Goal: Information Seeking & Learning: Learn about a topic

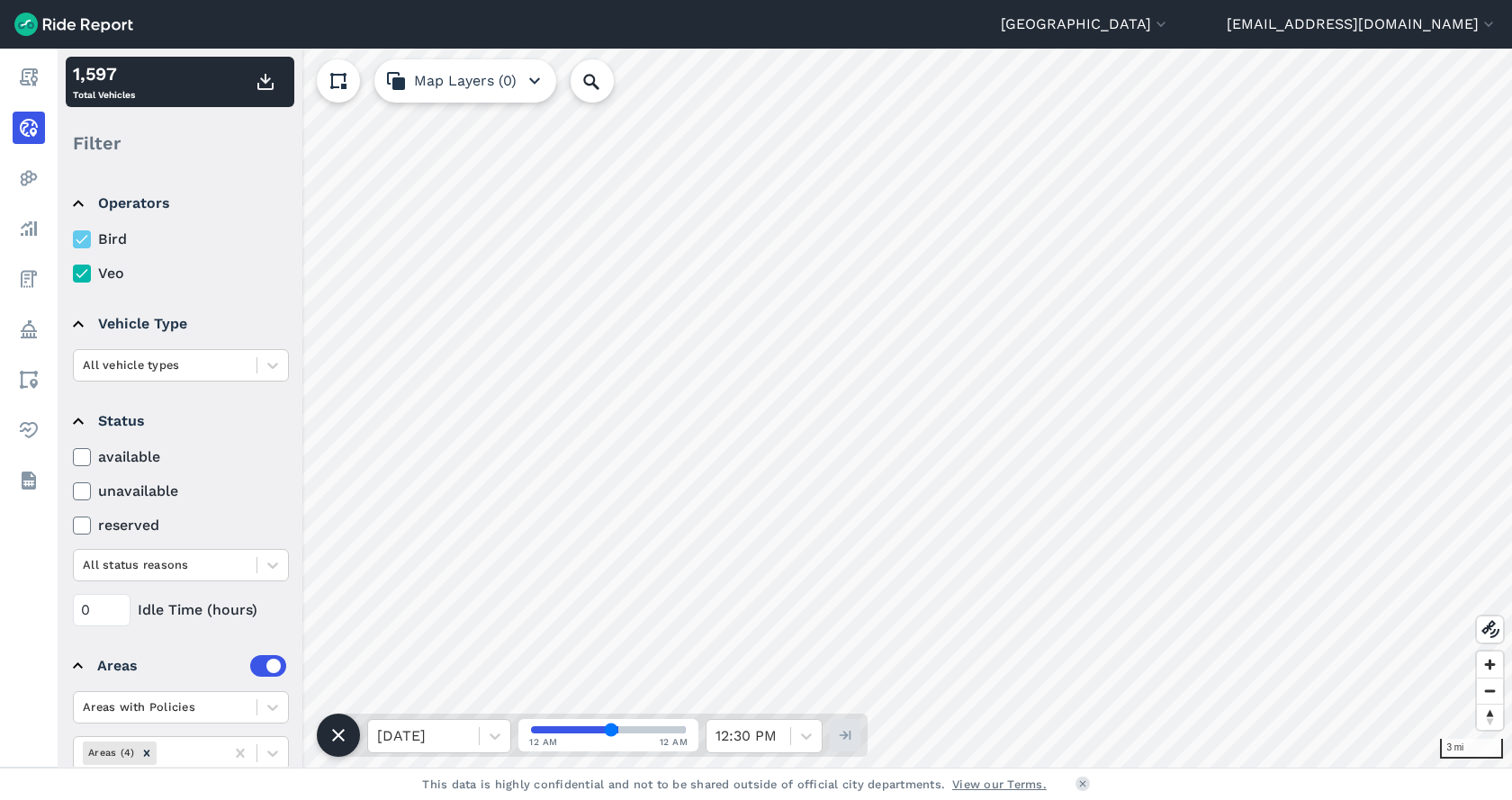
click at [83, 267] on icon at bounding box center [82, 274] width 16 height 18
click at [73, 267] on input "Veo" at bounding box center [73, 268] width 0 height 12
click at [267, 354] on div at bounding box center [272, 364] width 30 height 30
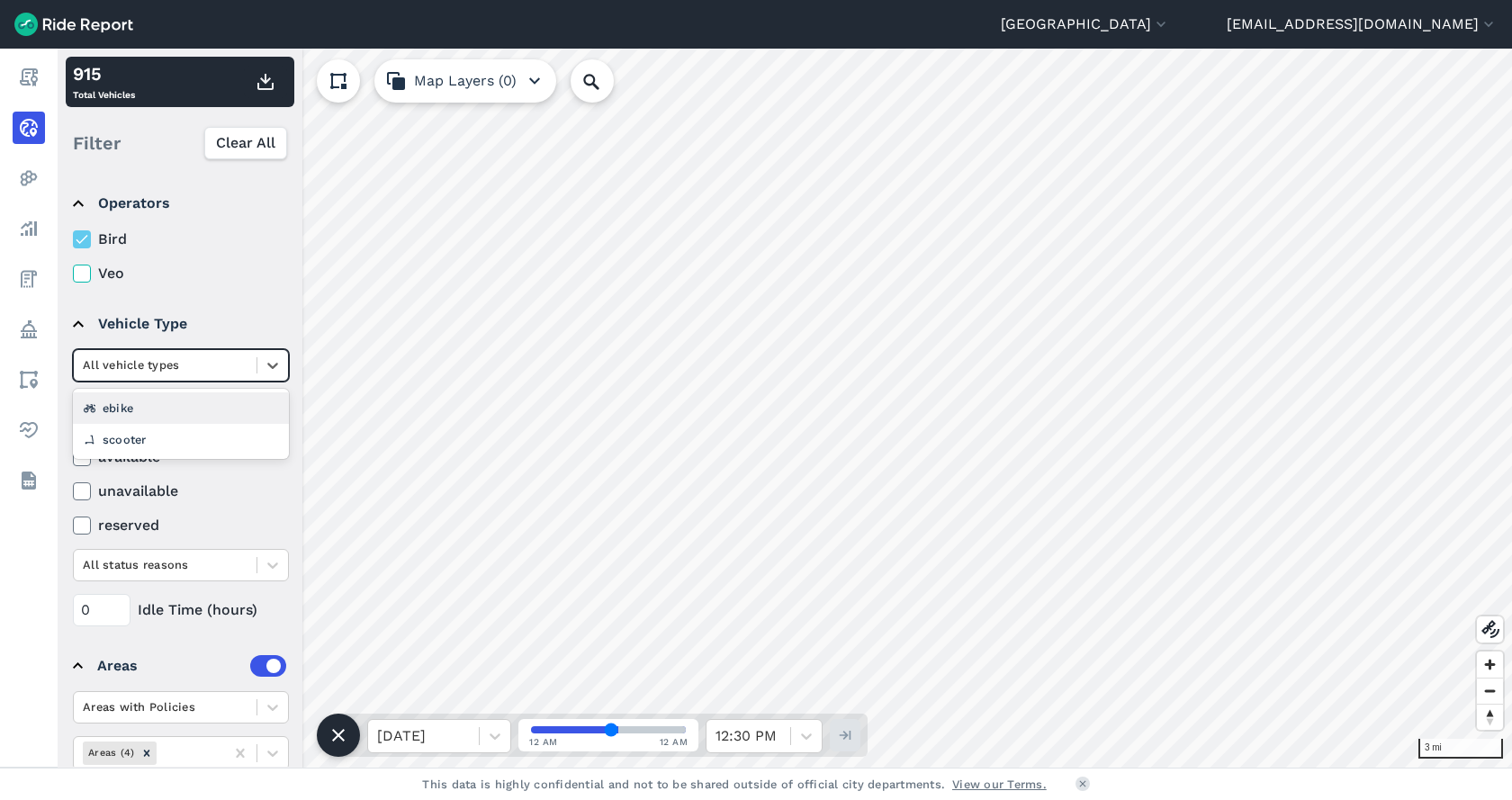
click at [145, 422] on div "ebike" at bounding box center [181, 408] width 216 height 31
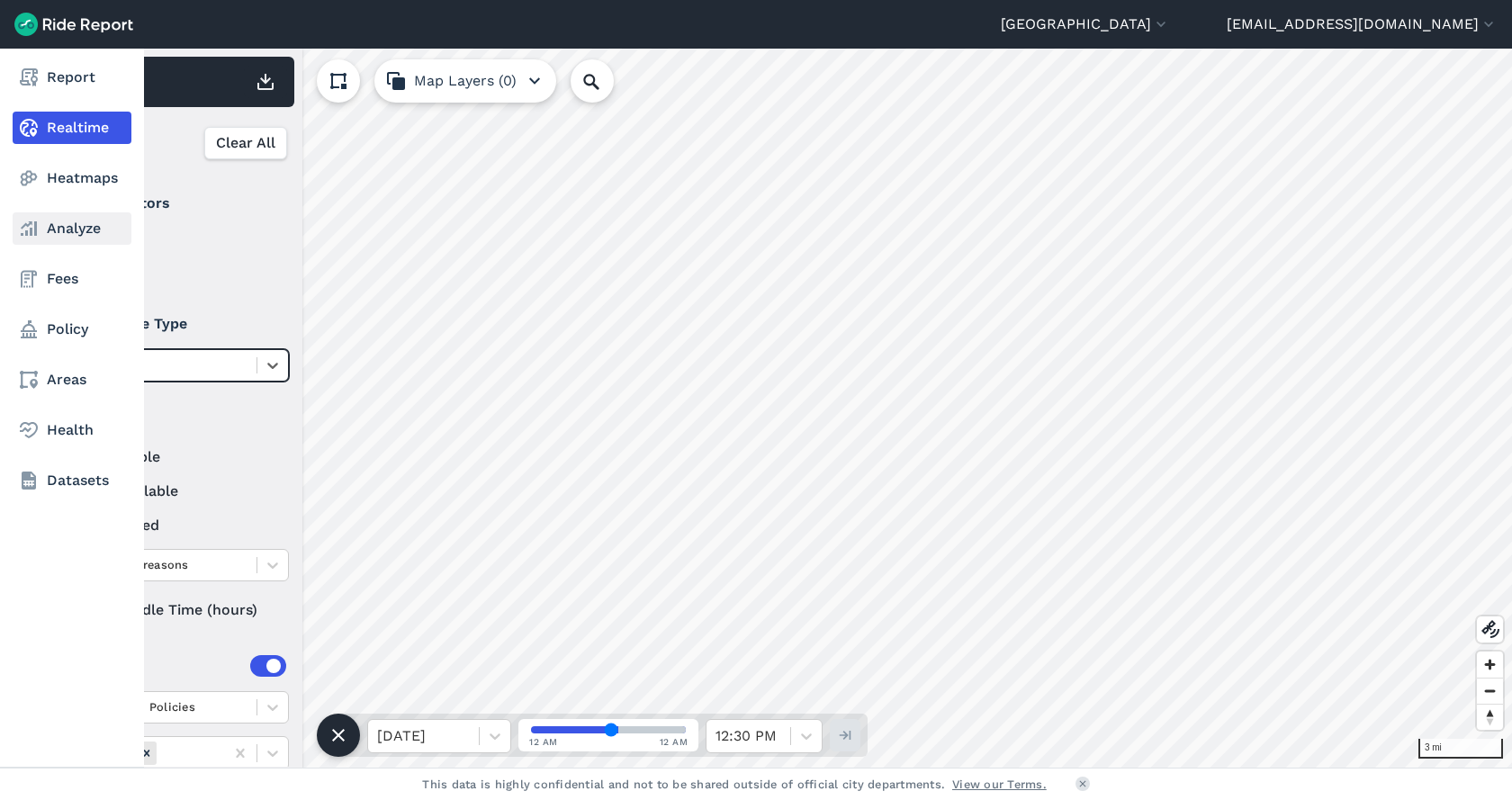
click at [78, 234] on link "Analyze" at bounding box center [72, 228] width 119 height 32
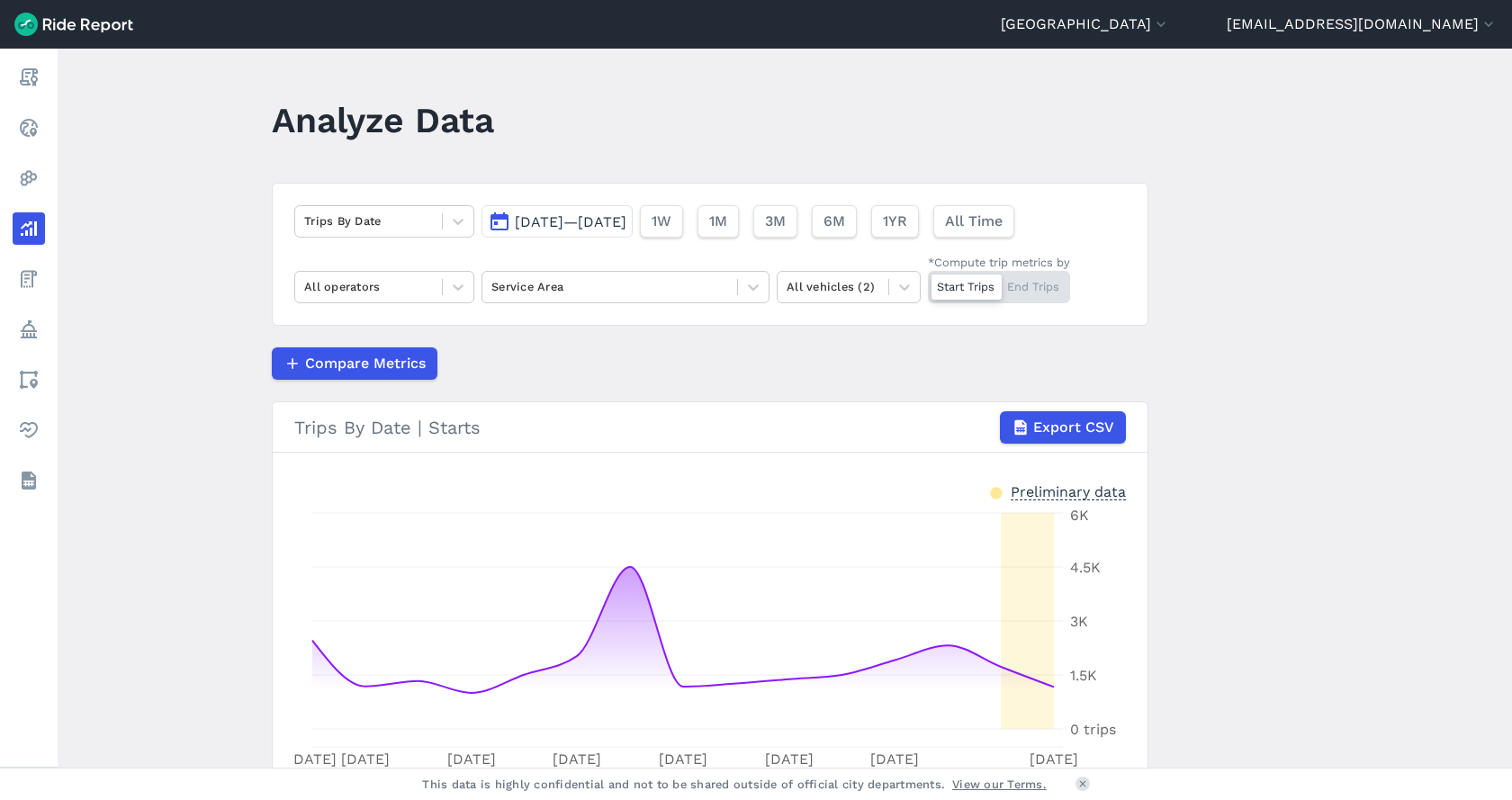
click at [459, 312] on div "Trips By Date Sep 1, 2025—Sep 15, 2025 1W 1M 3M 6M 1YR All Time All operators S…" at bounding box center [711, 254] width 877 height 143
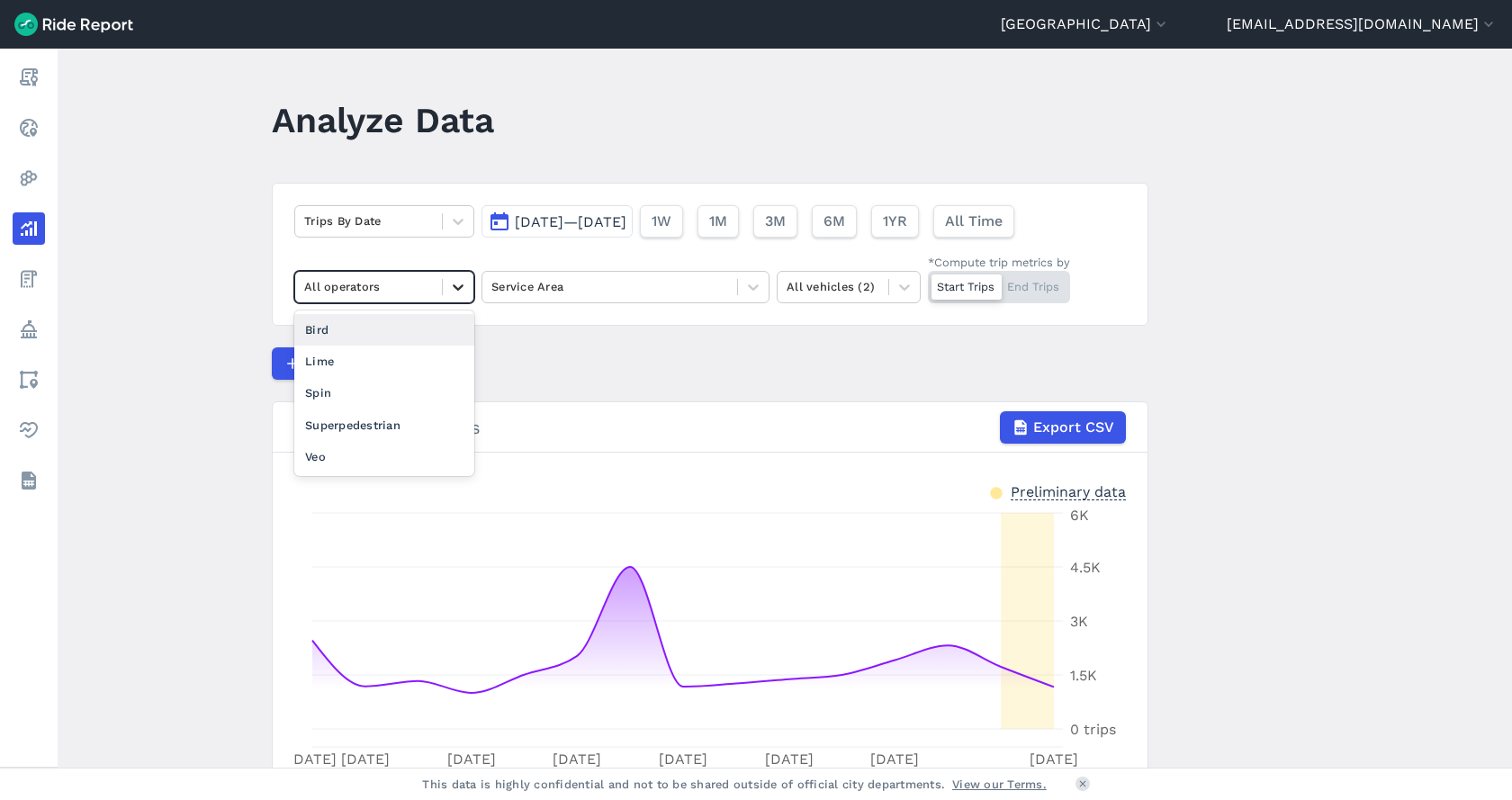
click at [458, 290] on icon at bounding box center [459, 287] width 18 height 18
click at [343, 327] on div "Bird" at bounding box center [384, 330] width 180 height 31
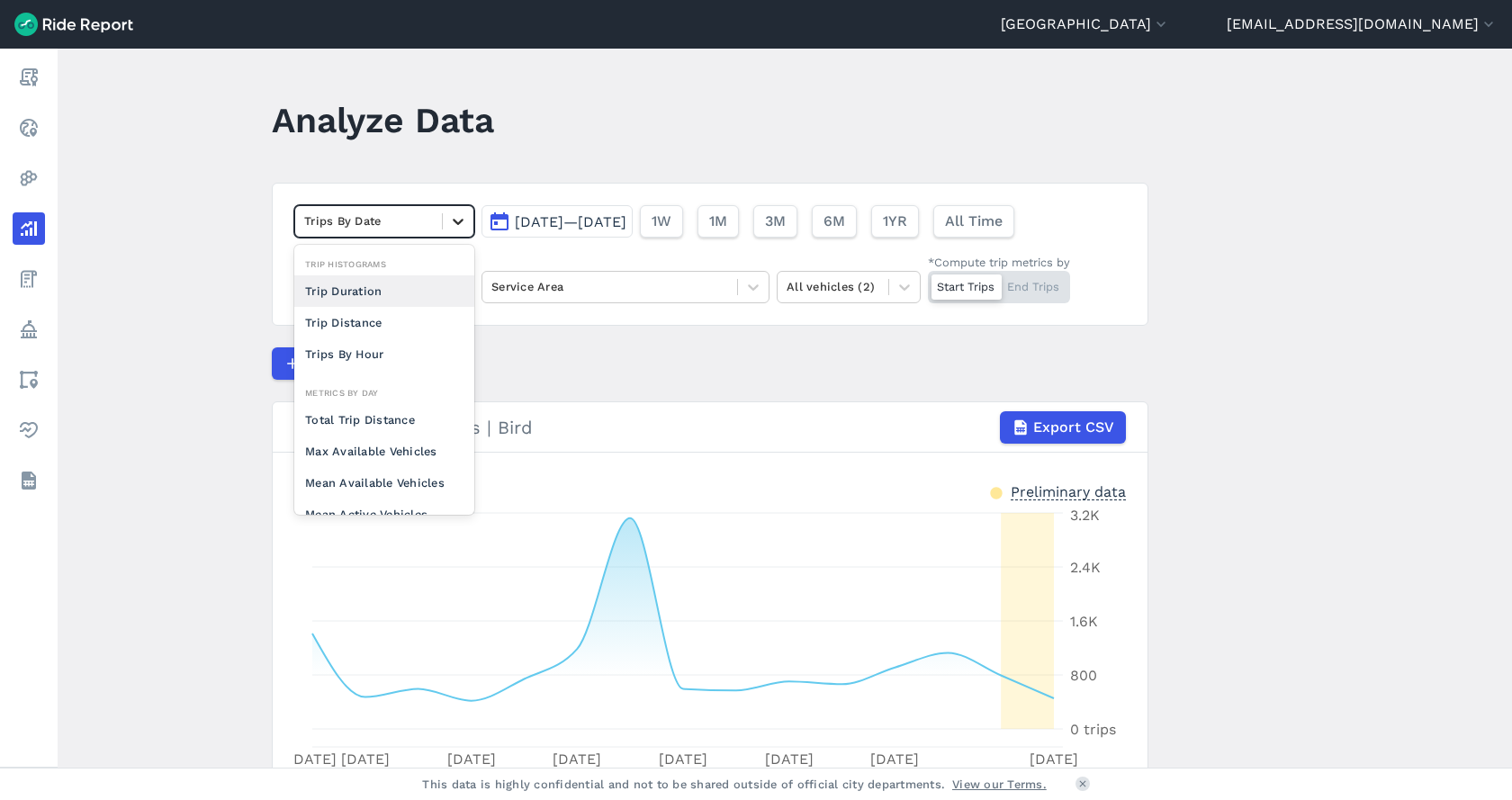
click at [461, 234] on div at bounding box center [458, 221] width 30 height 30
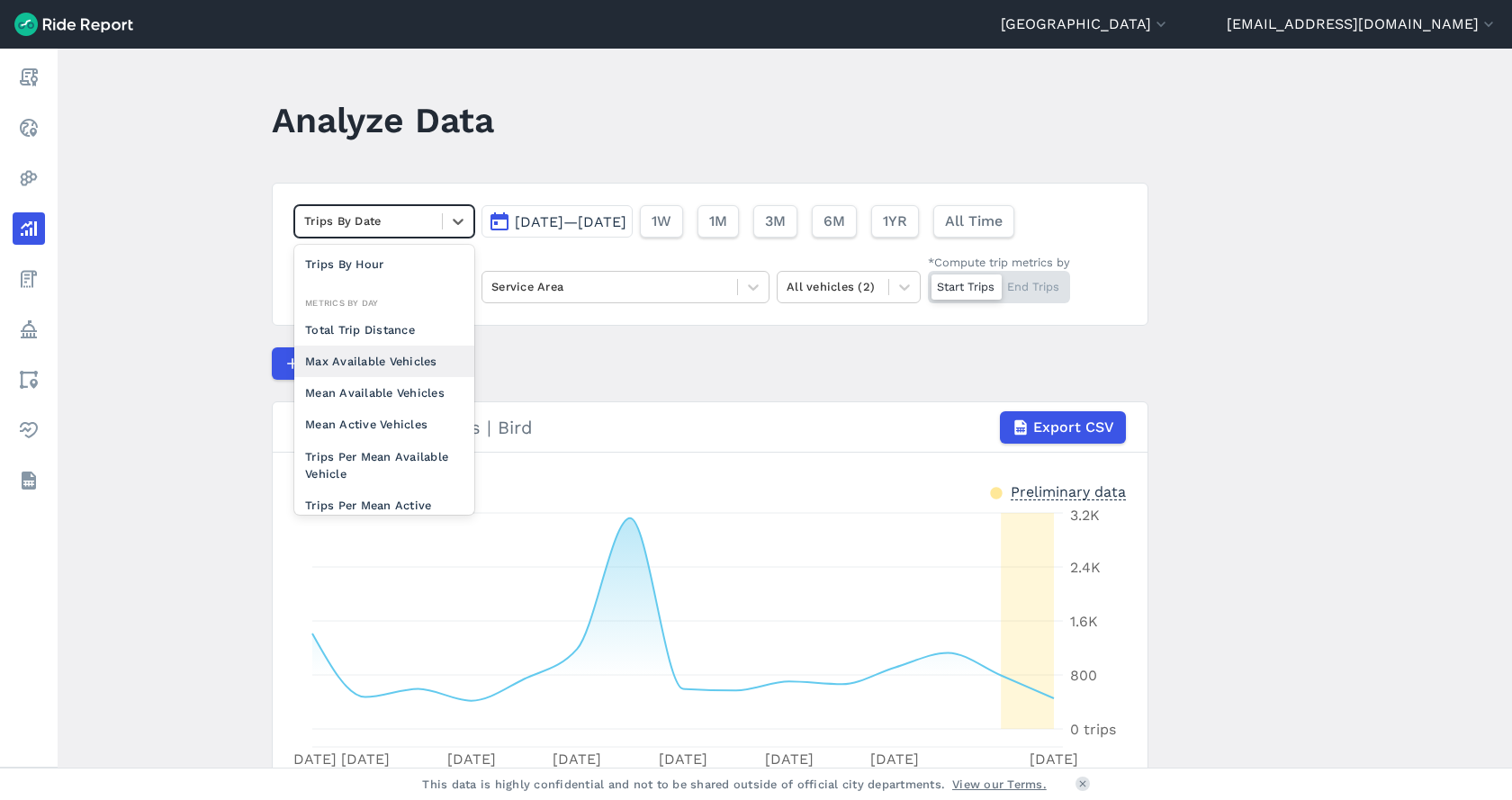
click at [390, 366] on div "Max Available Vehicles" at bounding box center [384, 361] width 180 height 31
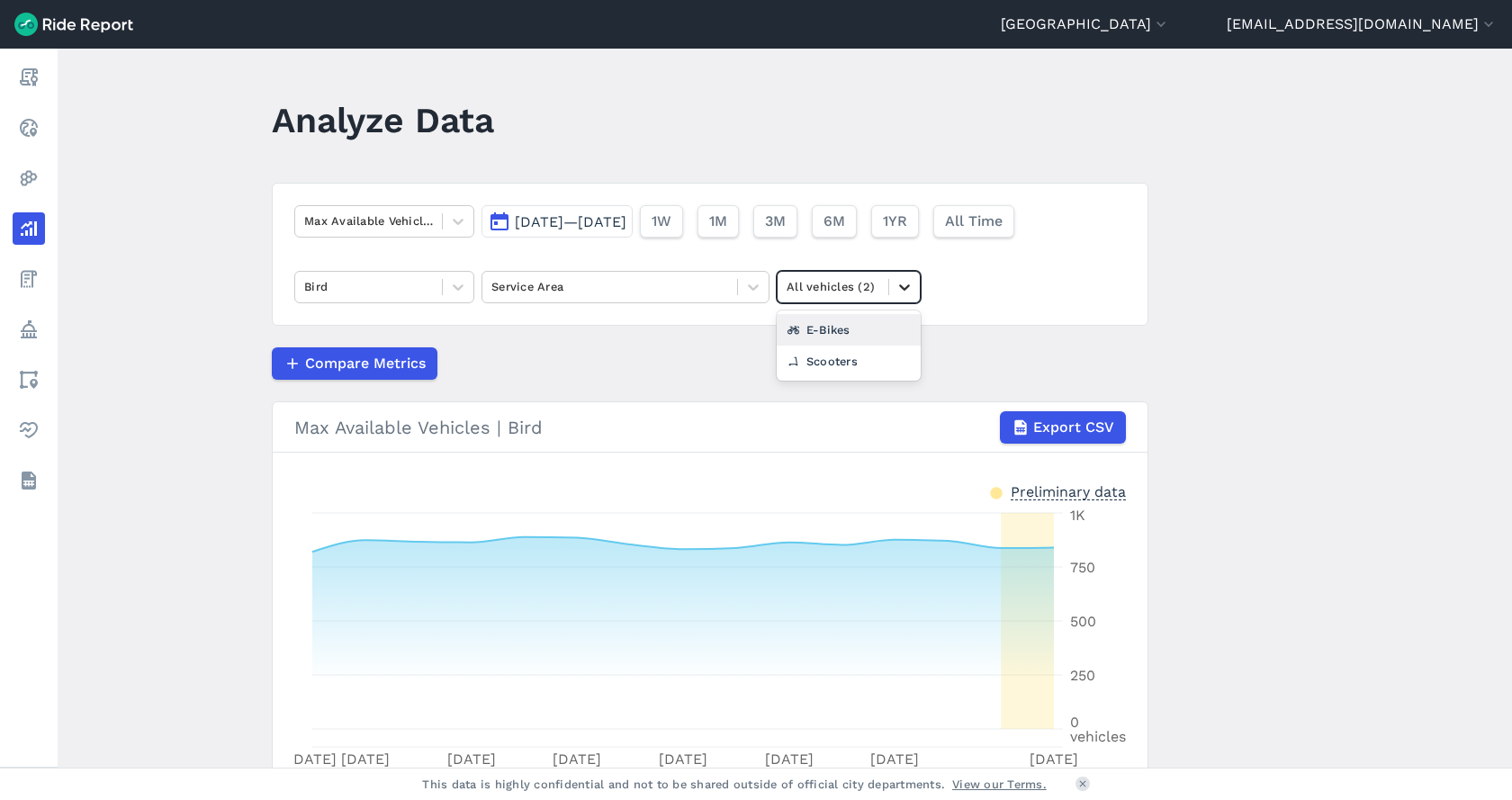
click at [893, 298] on div at bounding box center [904, 287] width 30 height 30
click at [842, 336] on div "E-Bikes" at bounding box center [849, 330] width 144 height 31
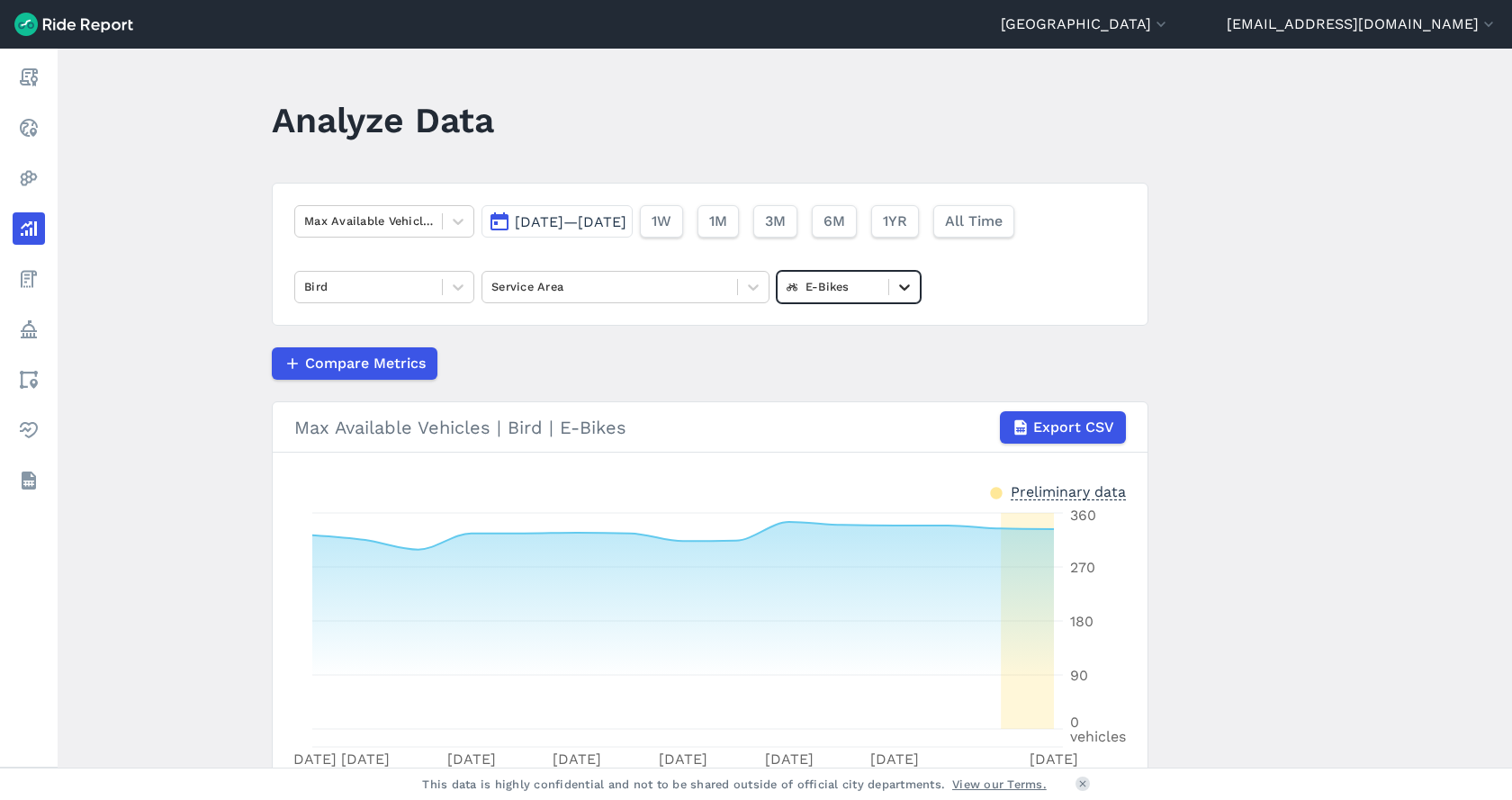
click at [900, 296] on div at bounding box center [904, 287] width 30 height 30
click at [830, 373] on div "Scooters" at bounding box center [849, 361] width 144 height 31
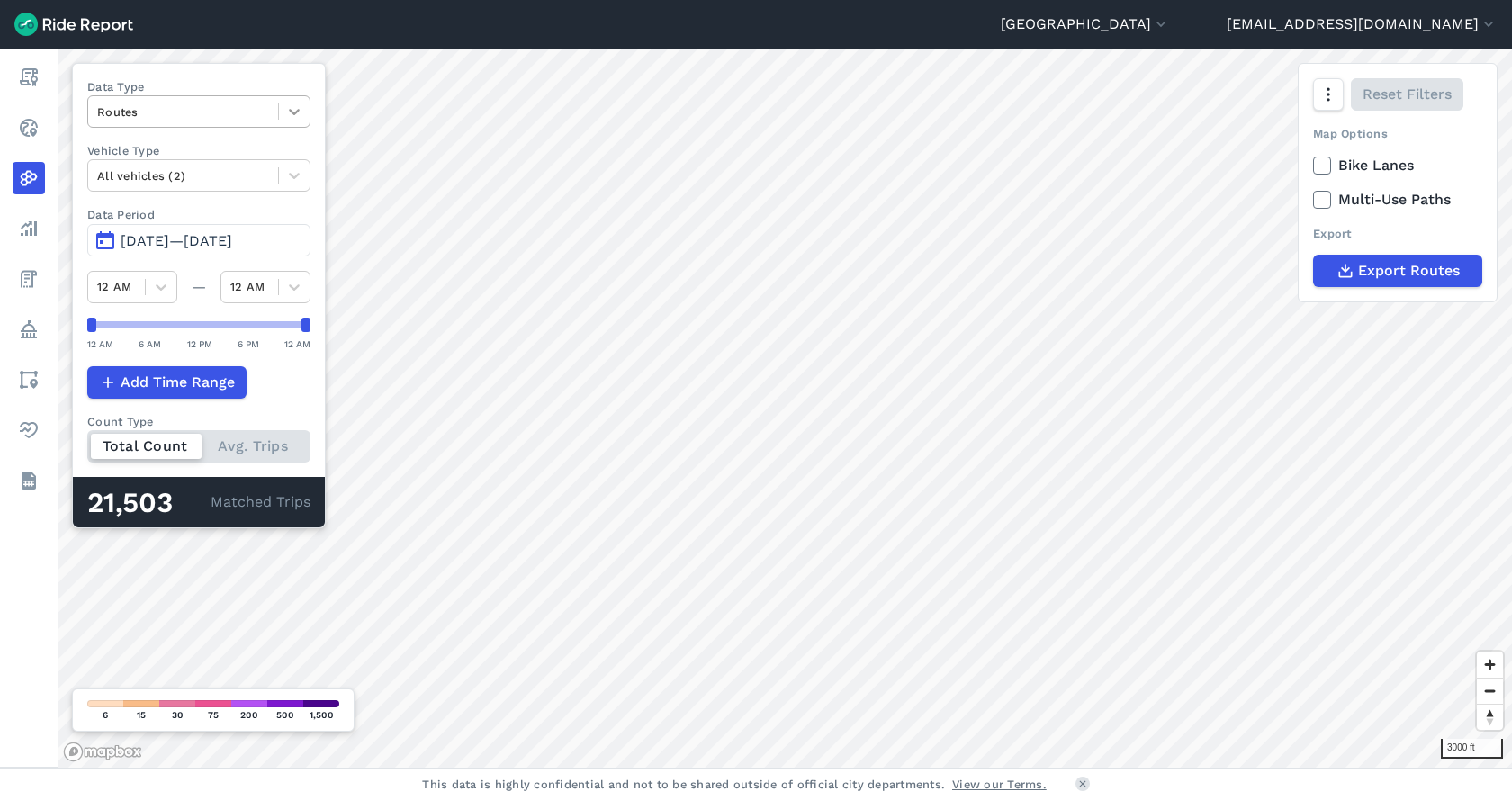
click at [301, 110] on icon at bounding box center [294, 111] width 18 height 18
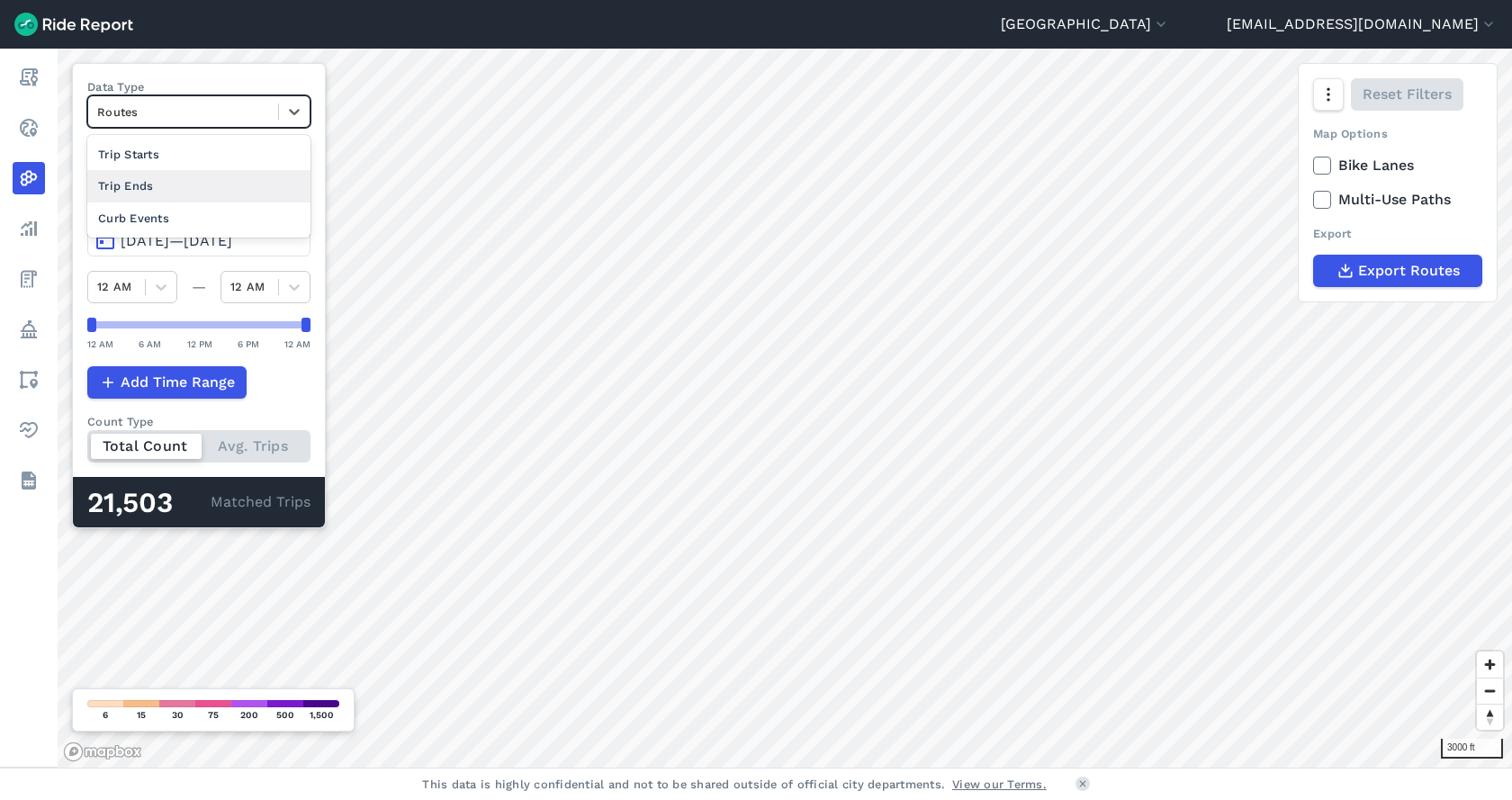
click at [233, 178] on div "Trip Ends" at bounding box center [199, 185] width 223 height 31
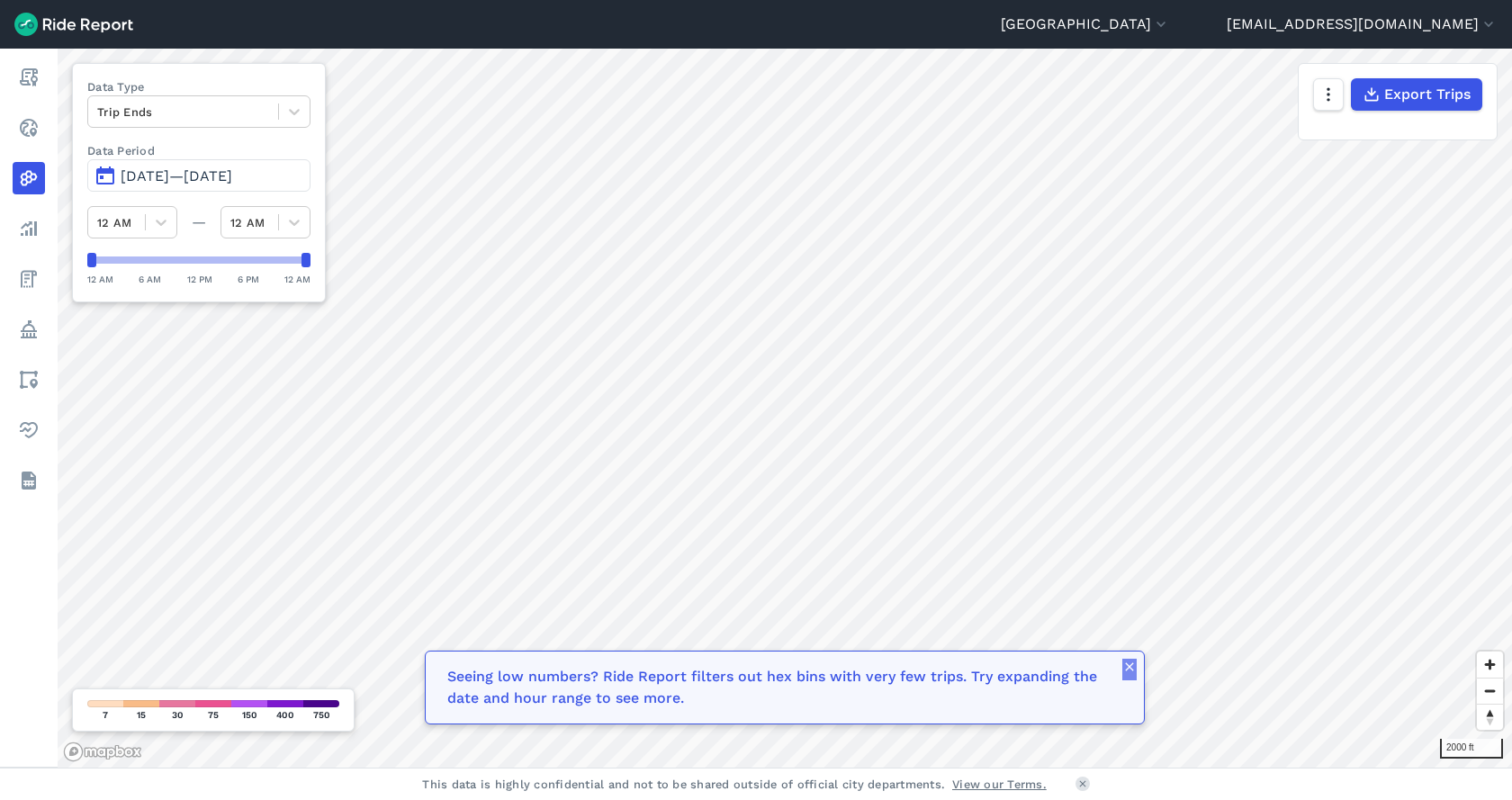
click at [1131, 667] on icon "button" at bounding box center [1130, 667] width 15 height 15
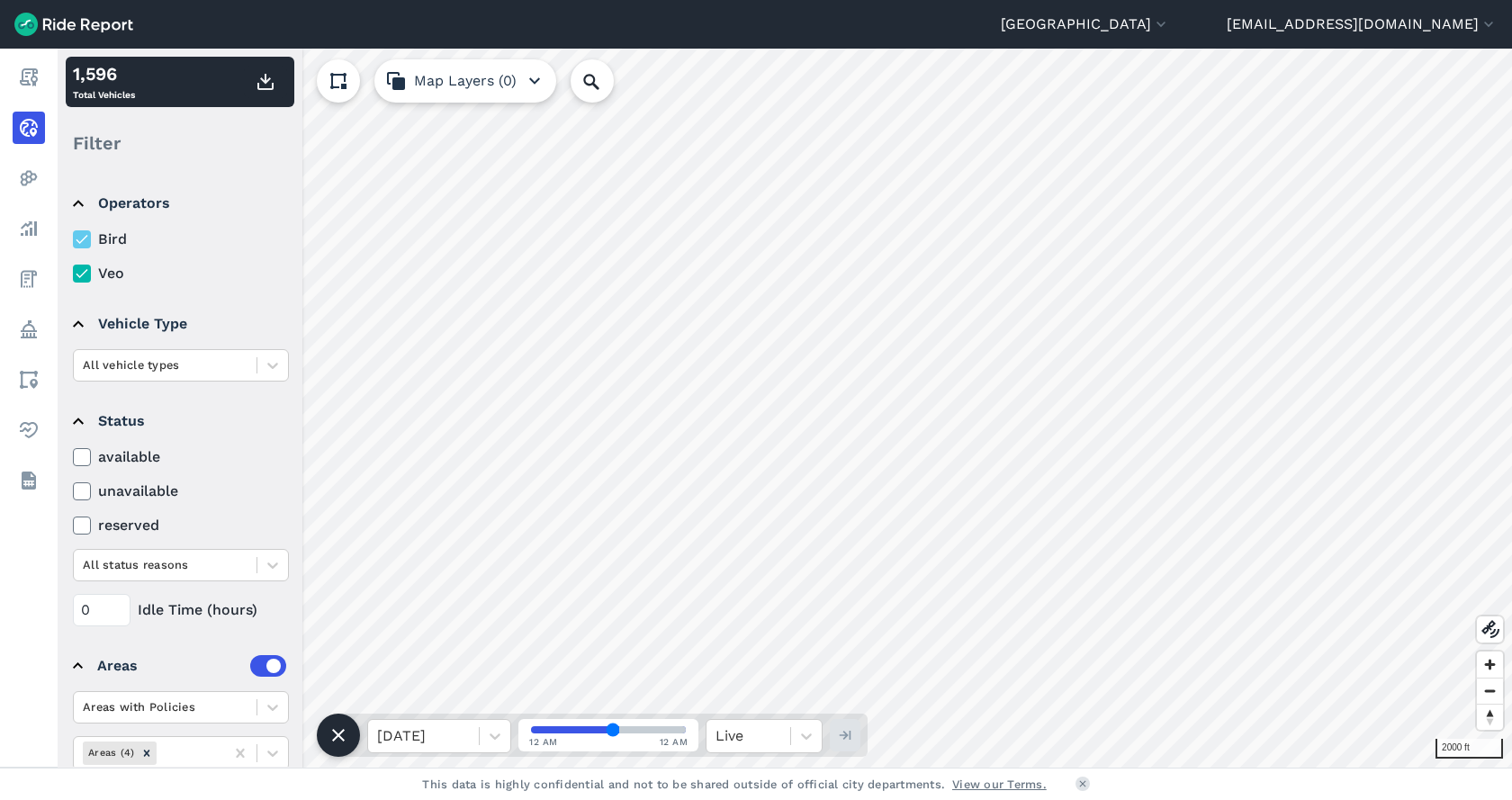
click at [77, 273] on icon at bounding box center [82, 274] width 16 height 18
click at [73, 273] on input "Veo" at bounding box center [73, 268] width 0 height 12
click at [77, 273] on icon at bounding box center [82, 274] width 16 height 18
click at [73, 273] on input "Veo" at bounding box center [73, 268] width 0 height 12
click at [90, 279] on div at bounding box center [82, 274] width 18 height 18
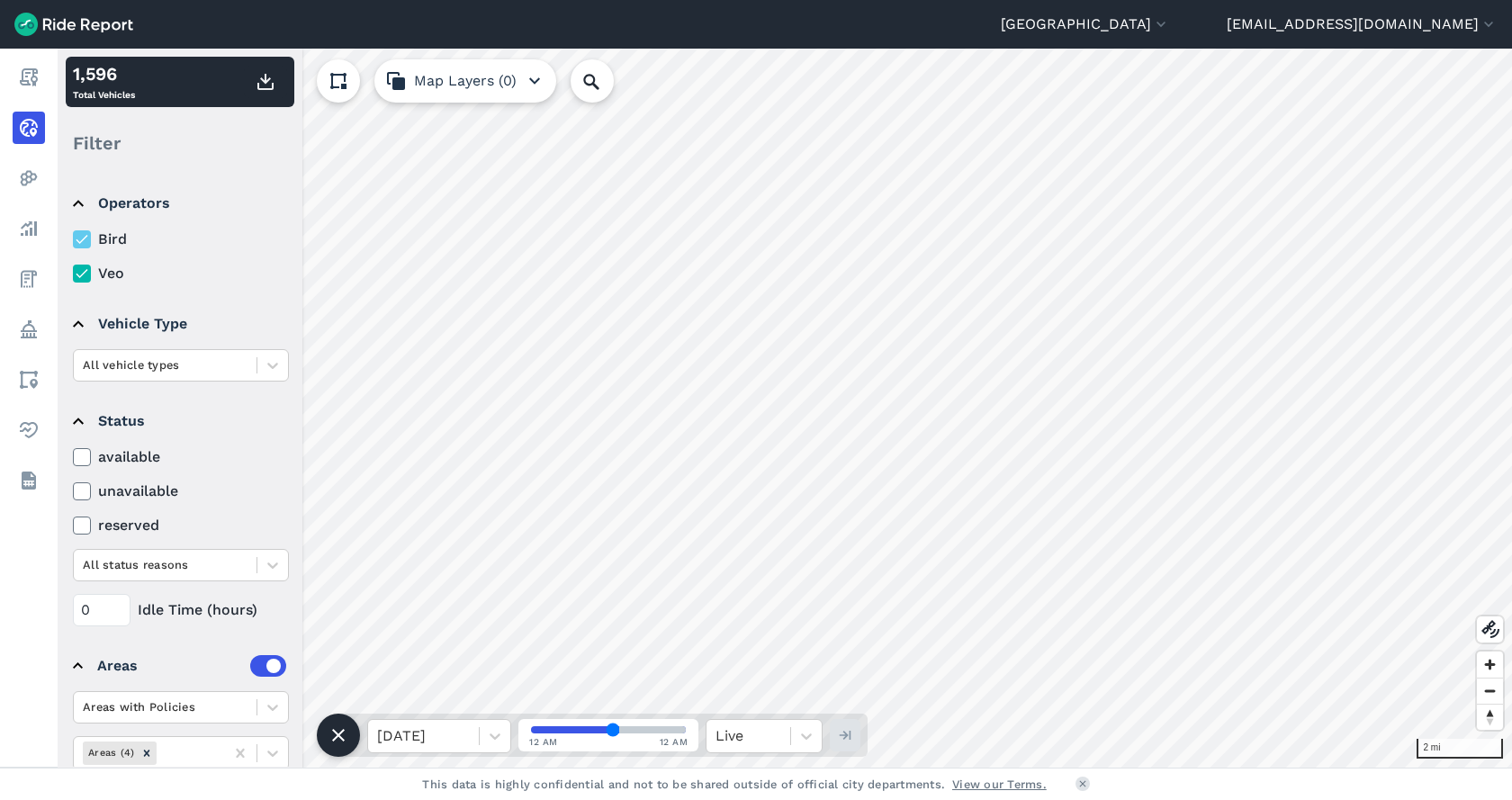
click at [73, 275] on input "Veo" at bounding box center [73, 268] width 0 height 12
click at [79, 279] on icon at bounding box center [82, 274] width 16 height 18
click at [73, 275] on input "Veo" at bounding box center [73, 268] width 0 height 12
click at [79, 279] on icon at bounding box center [82, 274] width 16 height 18
click at [73, 275] on input "Veo" at bounding box center [73, 268] width 0 height 12
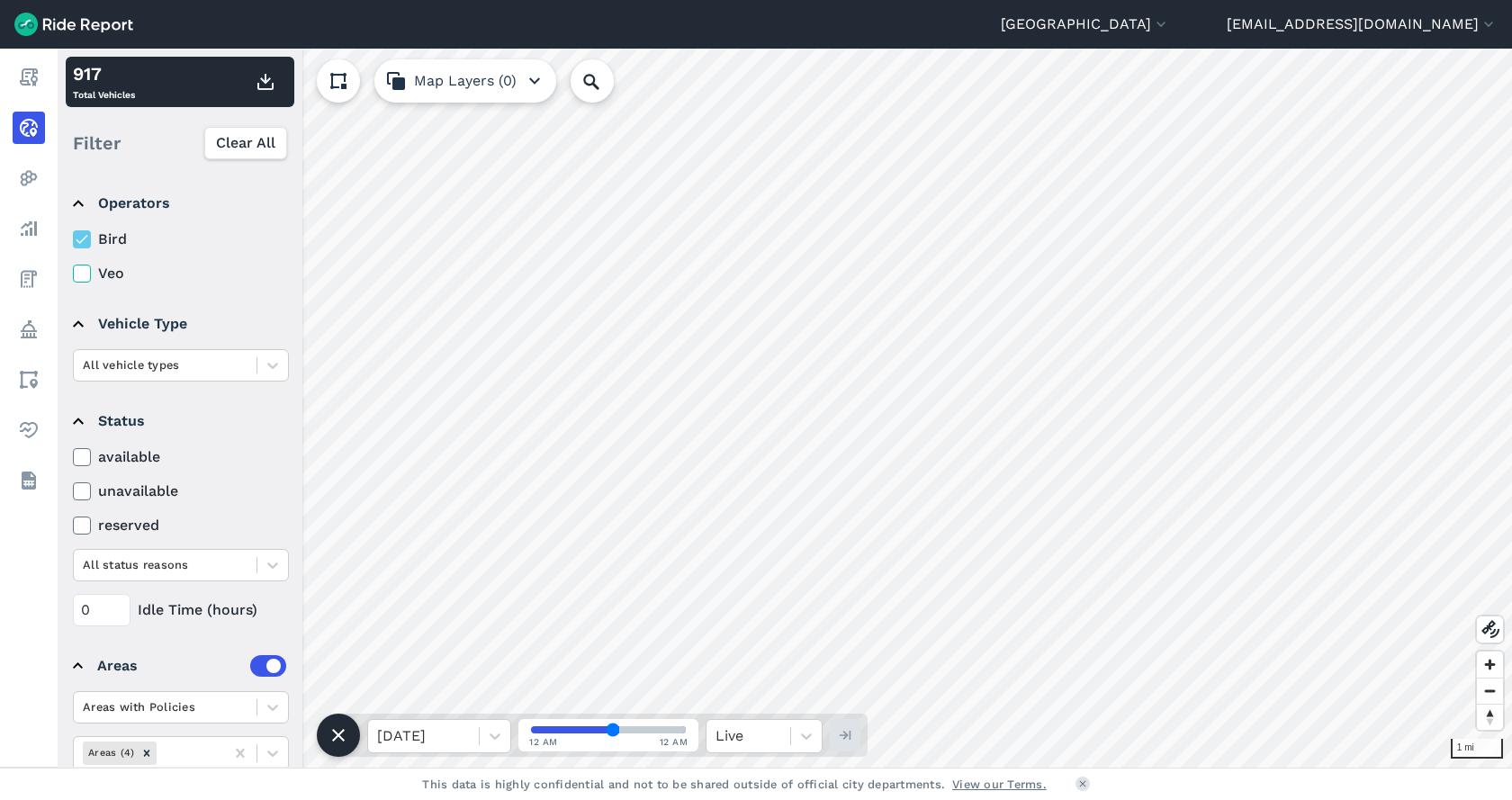
click at [94, 282] on label "Veo" at bounding box center [181, 274] width 216 height 22
click at [73, 275] on input "Veo" at bounding box center [73, 268] width 0 height 12
click at [94, 282] on label "Veo" at bounding box center [181, 274] width 216 height 22
click at [73, 275] on input "Veo" at bounding box center [73, 268] width 0 height 12
click at [94, 282] on label "Veo" at bounding box center [181, 274] width 216 height 22
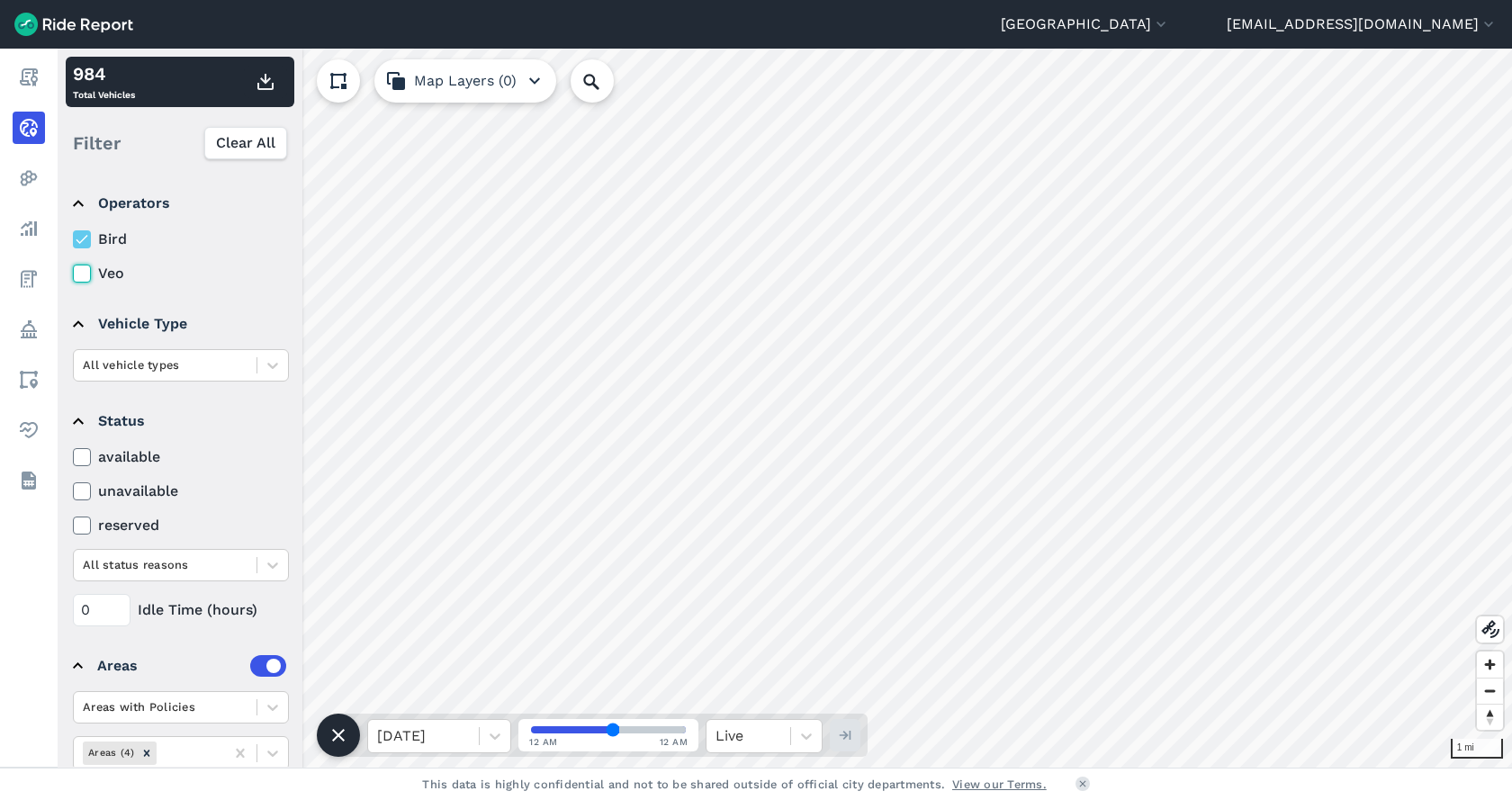
click at [73, 275] on input "Veo" at bounding box center [73, 268] width 0 height 12
click at [85, 241] on icon at bounding box center [82, 239] width 16 height 18
click at [73, 240] on input "Bird" at bounding box center [73, 234] width 0 height 12
click at [85, 241] on icon at bounding box center [82, 239] width 16 height 18
click at [73, 240] on input "Bird" at bounding box center [73, 234] width 0 height 12
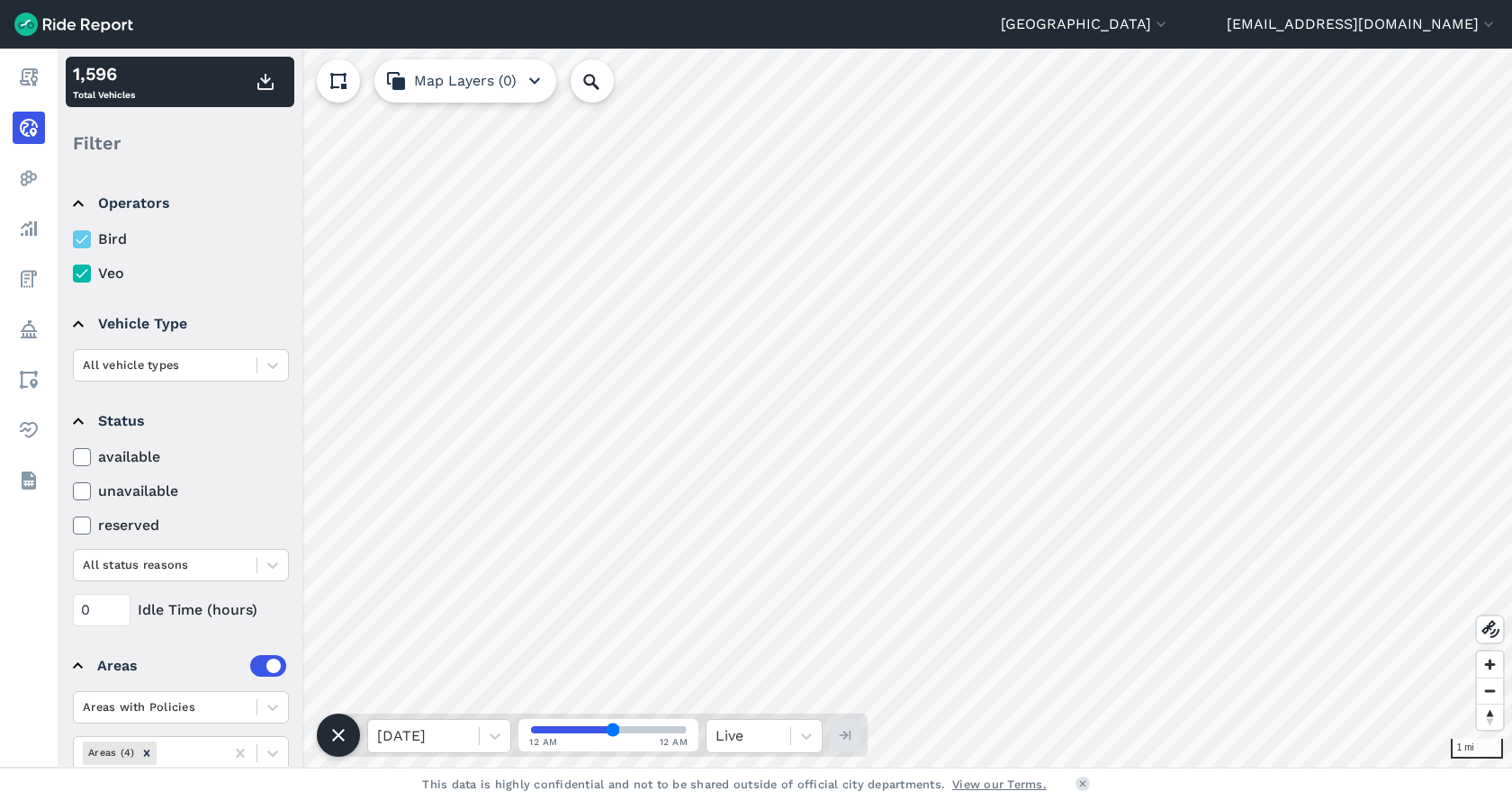
click at [85, 241] on icon at bounding box center [82, 239] width 16 height 18
click at [73, 240] on input "Bird" at bounding box center [73, 234] width 0 height 12
click at [90, 237] on icon at bounding box center [82, 239] width 16 height 18
click at [73, 237] on input "Bird" at bounding box center [73, 234] width 0 height 12
click at [90, 237] on icon at bounding box center [82, 239] width 16 height 18
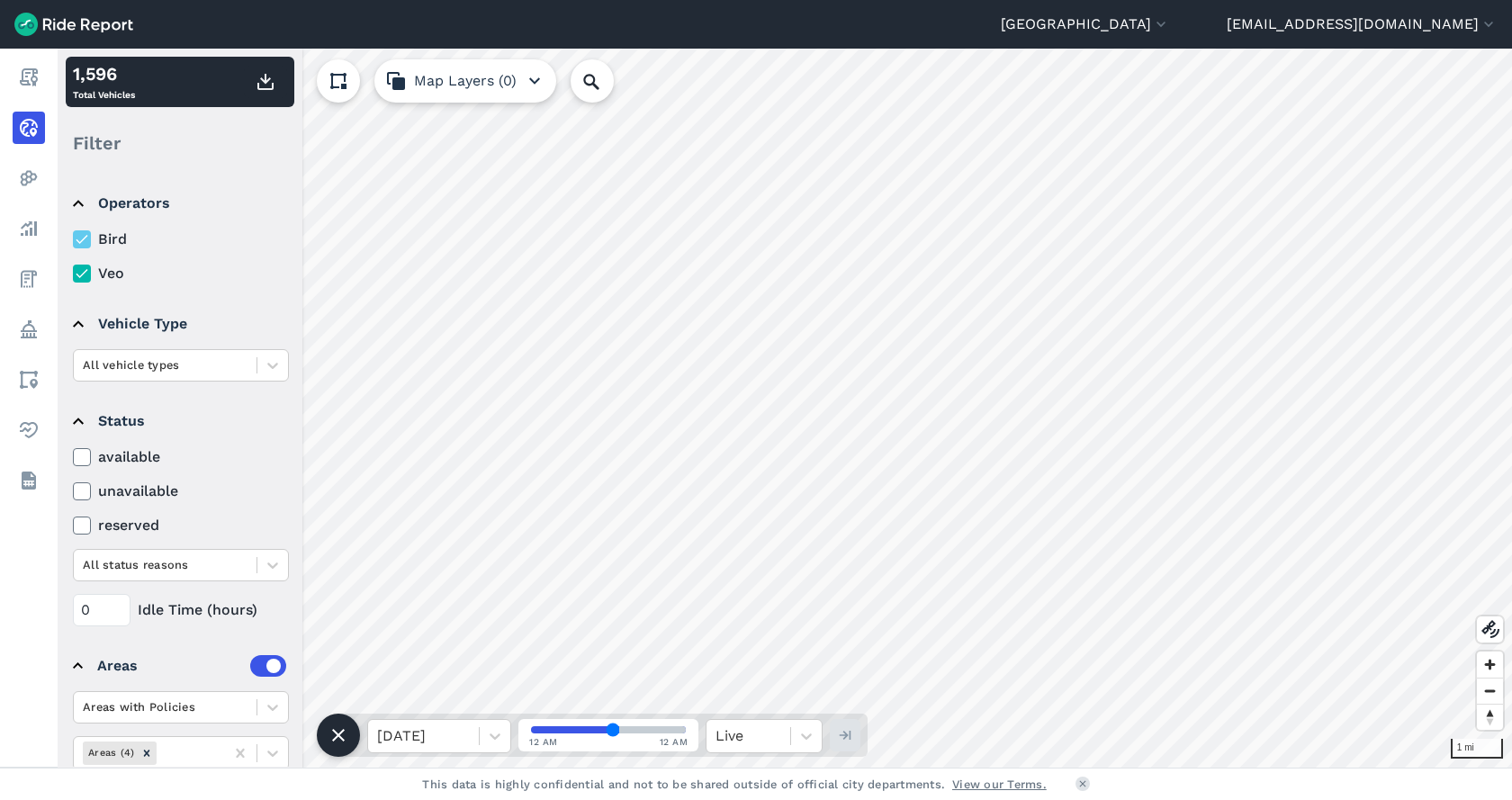
click at [73, 237] on input "Bird" at bounding box center [73, 234] width 0 height 12
click at [90, 237] on icon at bounding box center [82, 239] width 16 height 18
click at [73, 237] on input "Bird" at bounding box center [73, 234] width 0 height 12
